Goal: Task Accomplishment & Management: Complete application form

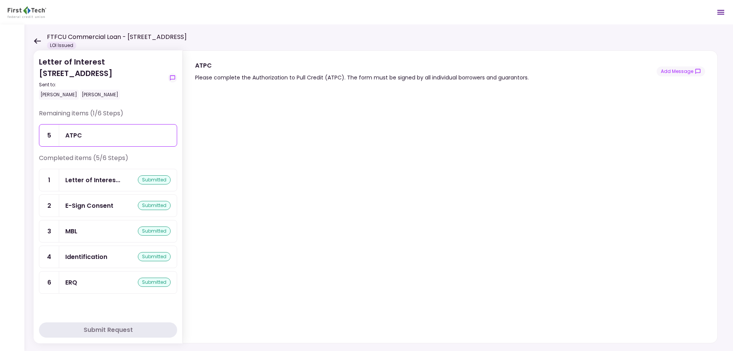
scroll to position [10, 0]
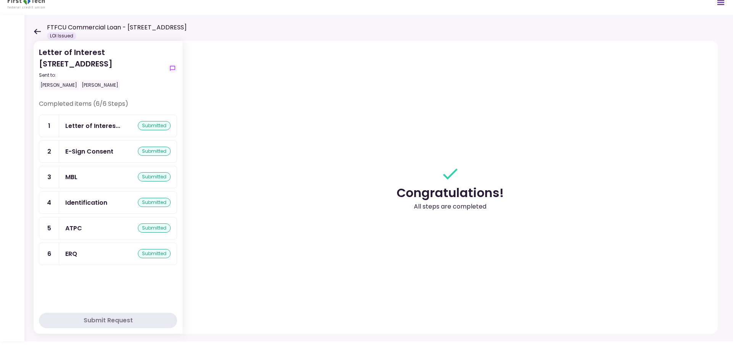
click at [37, 31] on icon at bounding box center [37, 31] width 7 height 5
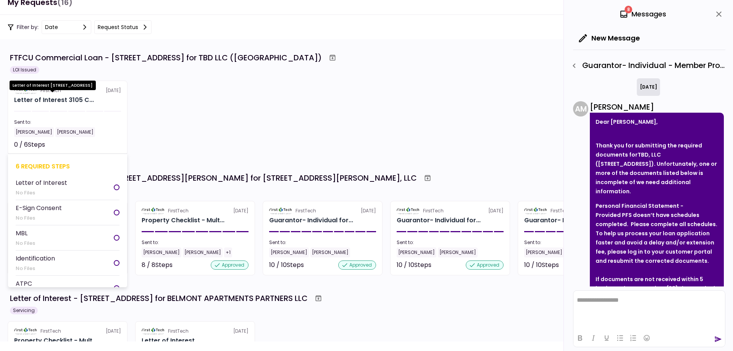
scroll to position [78, 0]
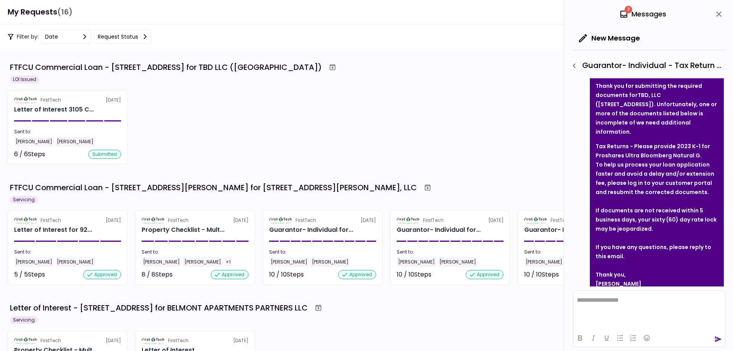
scroll to position [38, 0]
click at [717, 13] on icon "close" at bounding box center [718, 14] width 9 height 9
